Goal: Task Accomplishment & Management: Use online tool/utility

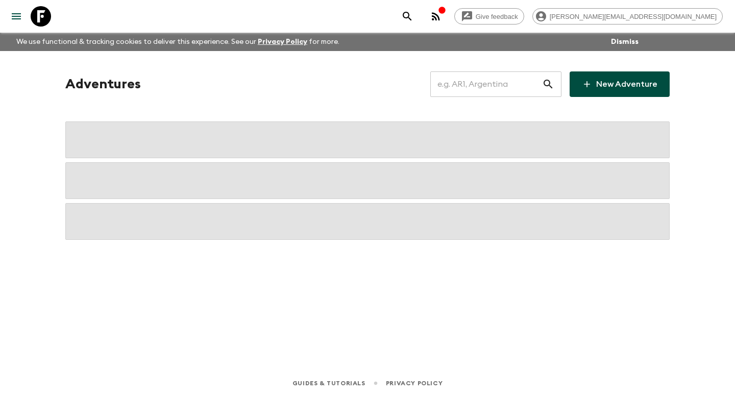
click at [477, 94] on input "text" at bounding box center [486, 84] width 112 height 29
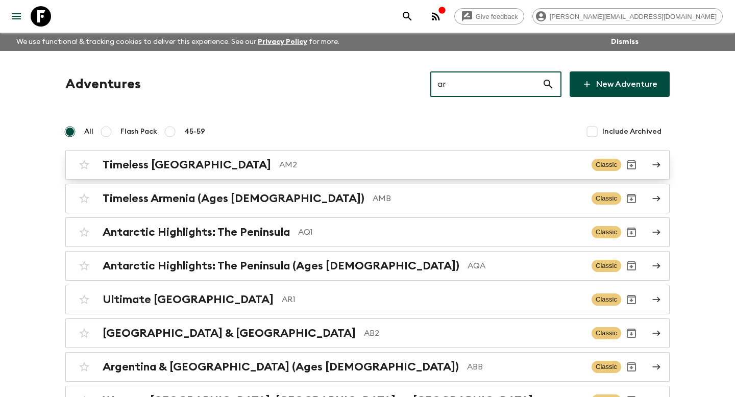
type input "ar"
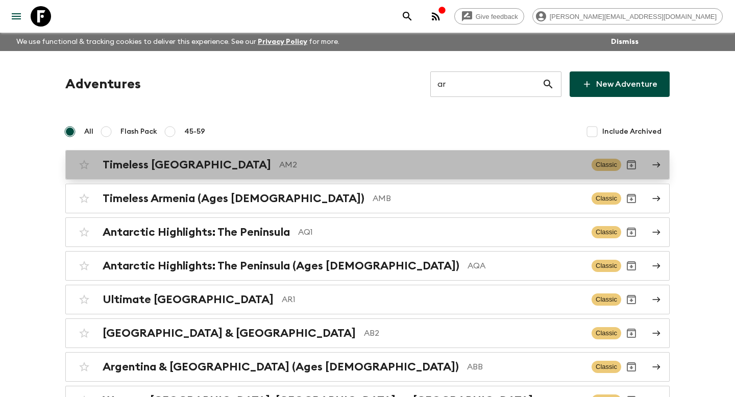
click at [279, 163] on p "AM2" at bounding box center [431, 165] width 304 height 12
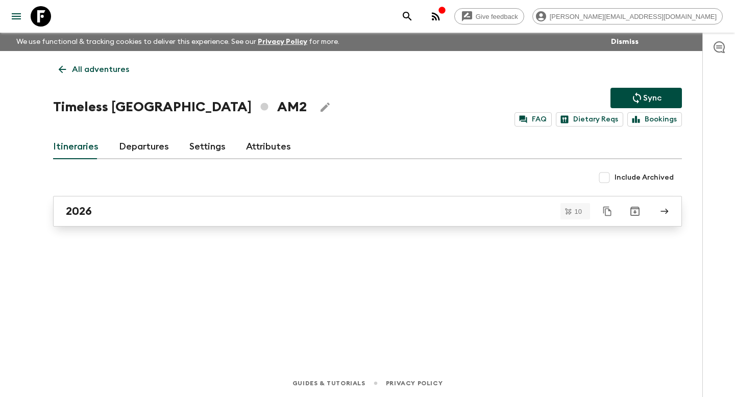
click at [88, 209] on h2 "2026" at bounding box center [79, 211] width 26 height 13
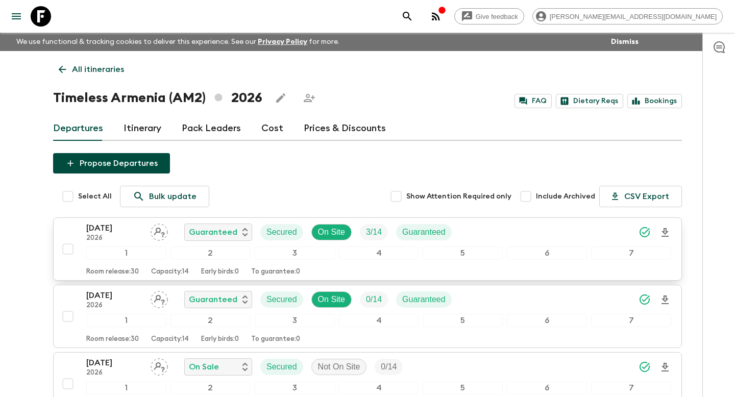
click at [116, 241] on p "2026" at bounding box center [114, 238] width 56 height 8
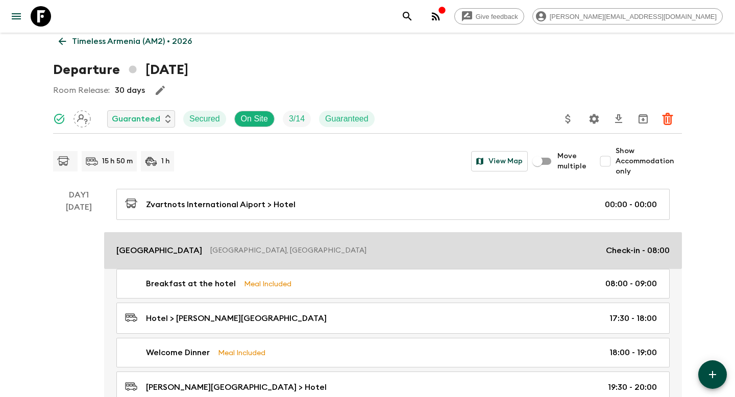
scroll to position [30, 0]
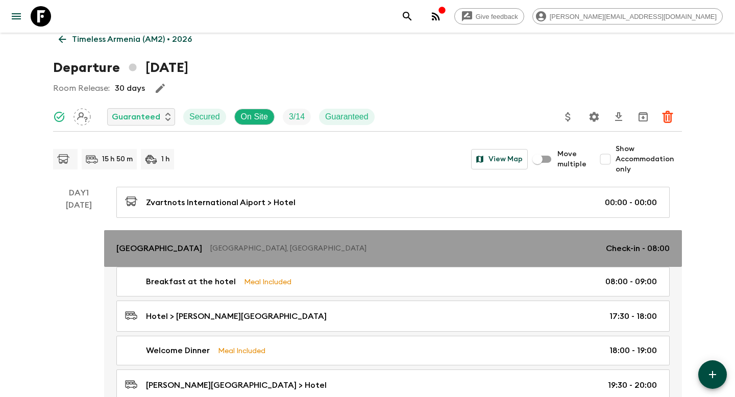
click at [150, 244] on p "[GEOGRAPHIC_DATA]" at bounding box center [159, 248] width 86 height 12
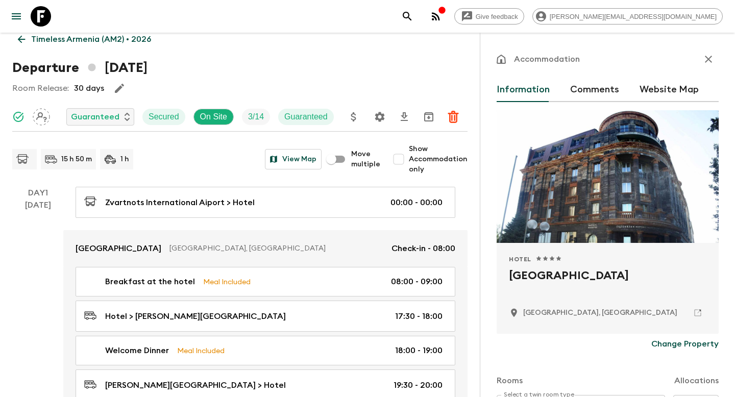
drag, startPoint x: 508, startPoint y: 279, endPoint x: 699, endPoint y: 278, distance: 190.9
click at [700, 278] on div "Hotel 1 Star 2 Stars 3 Stars 4 Stars 5 Stars Tufenkian Historic [GEOGRAPHIC_DAT…" at bounding box center [608, 288] width 222 height 91
copy h2 "[GEOGRAPHIC_DATA]"
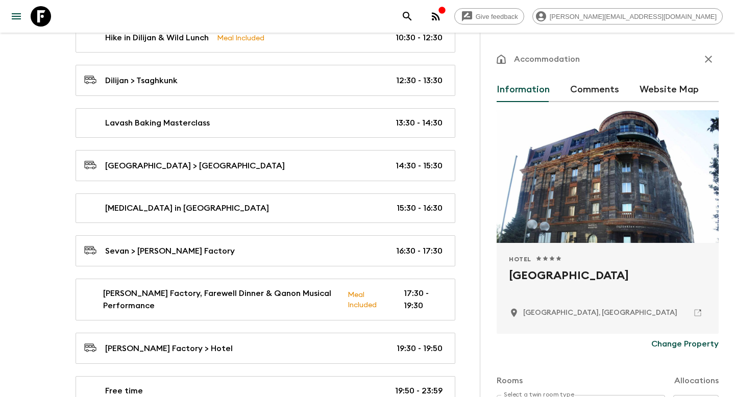
scroll to position [2451, 0]
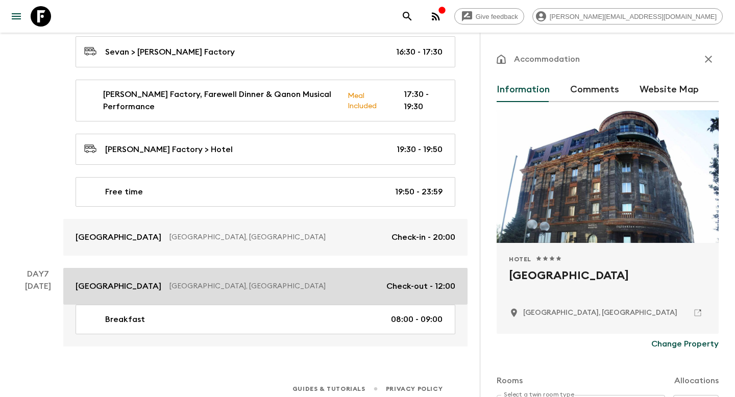
click at [150, 281] on p "[GEOGRAPHIC_DATA]" at bounding box center [119, 286] width 86 height 12
type input "Day 6"
type input "20:00"
type input "Day 7"
type input "12:00"
